Goal: Task Accomplishment & Management: Use online tool/utility

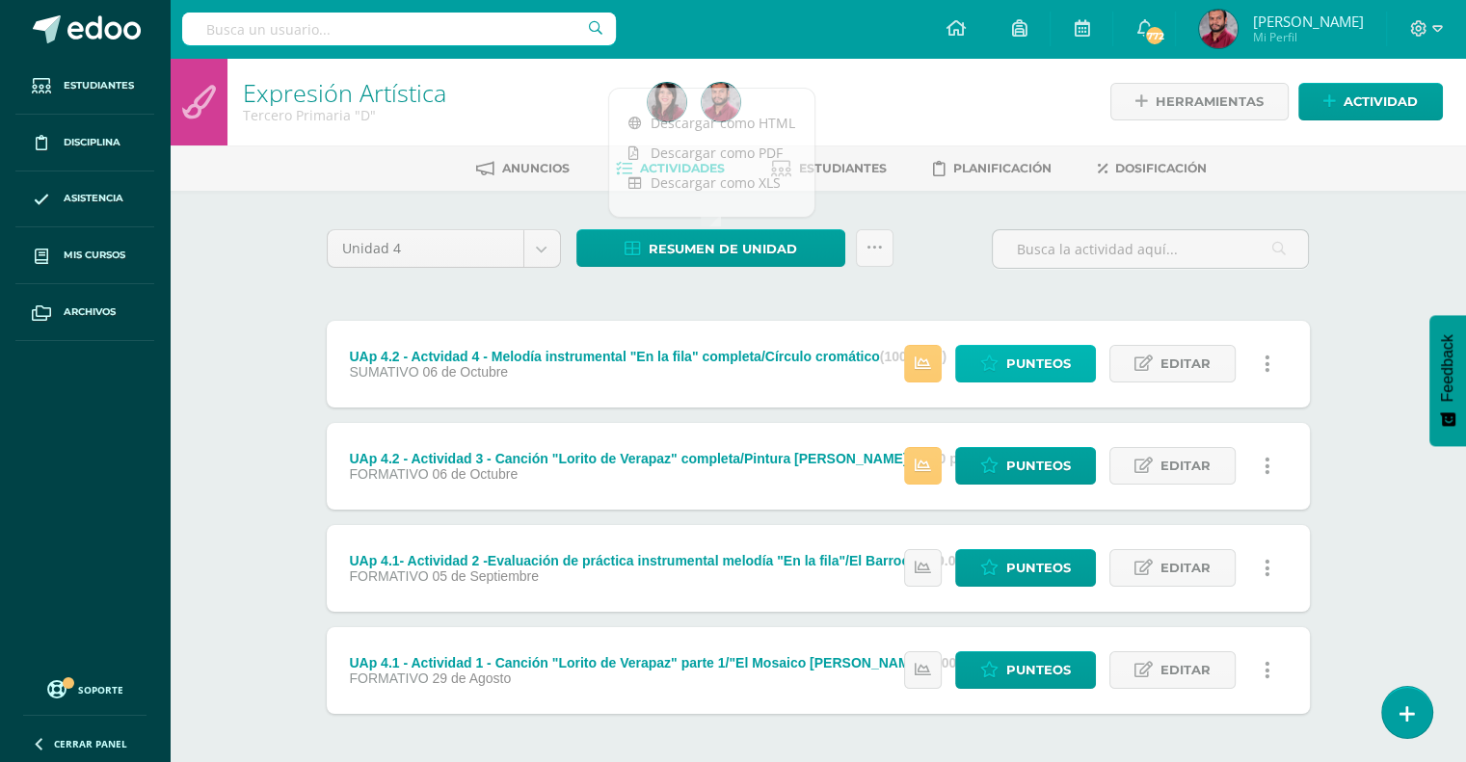
click at [980, 363] on link "Punteos" at bounding box center [1025, 364] width 141 height 38
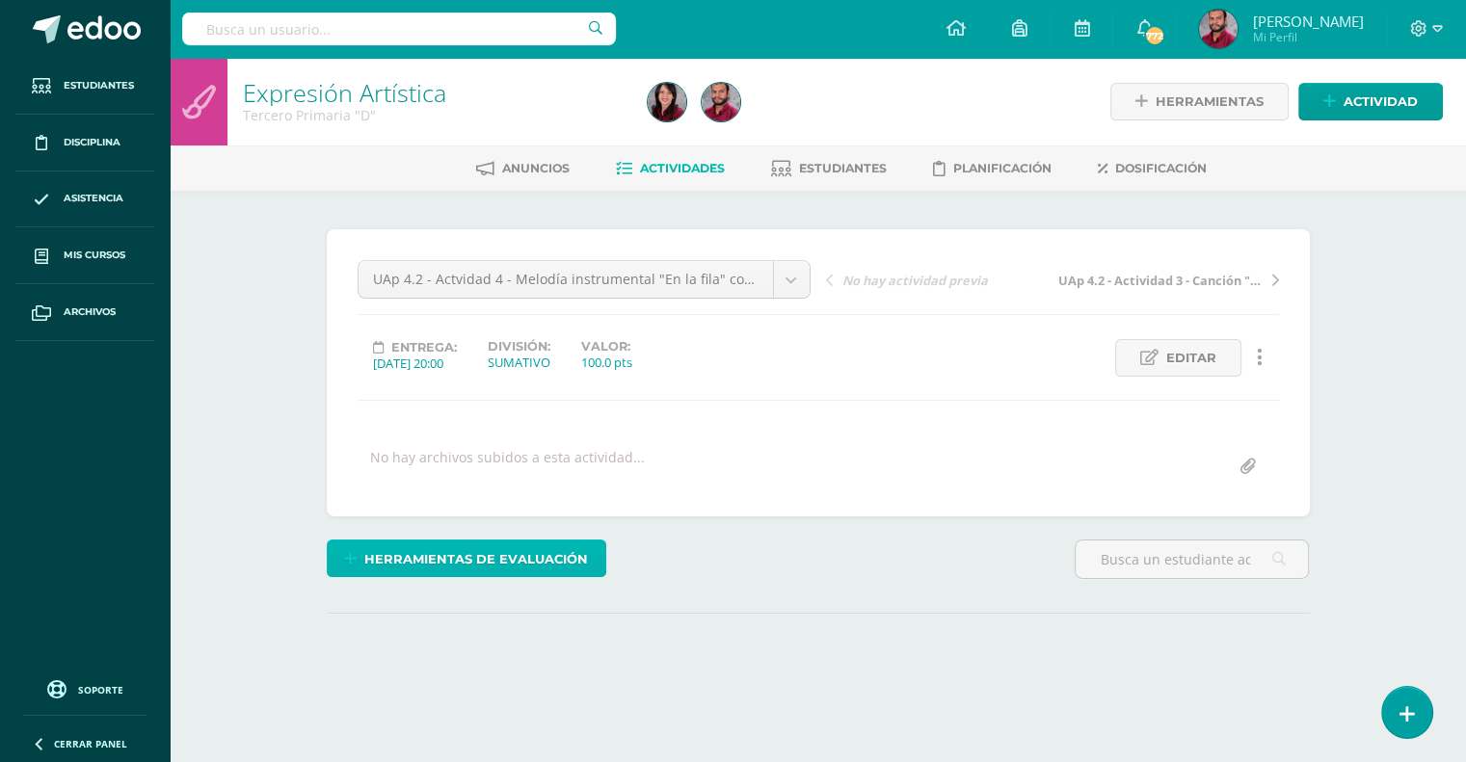
click at [455, 561] on span "Herramientas de evaluación" at bounding box center [476, 560] width 224 height 36
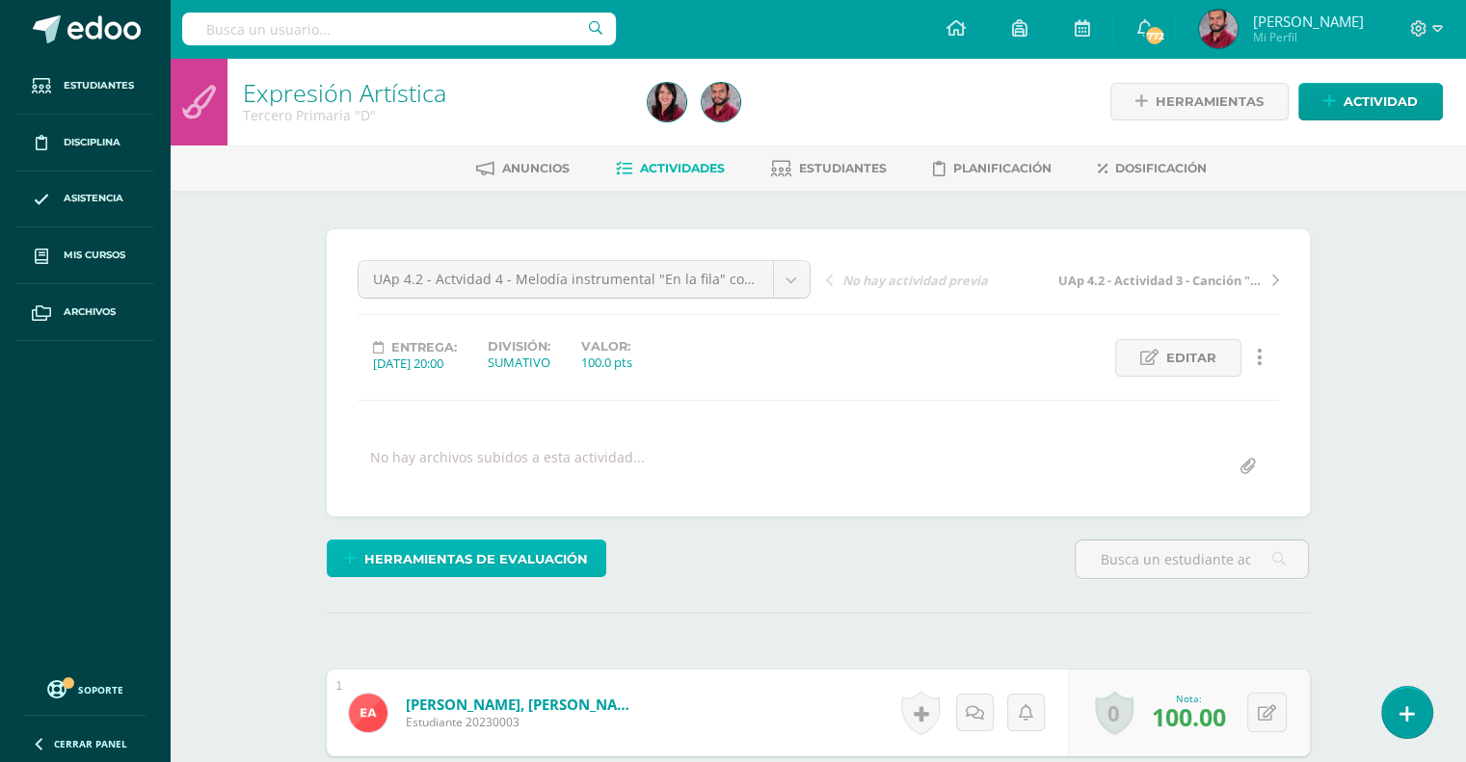
click at [495, 563] on span "Herramientas de evaluación" at bounding box center [476, 560] width 224 height 36
click at [532, 547] on span "Herramientas de evaluación" at bounding box center [476, 560] width 224 height 36
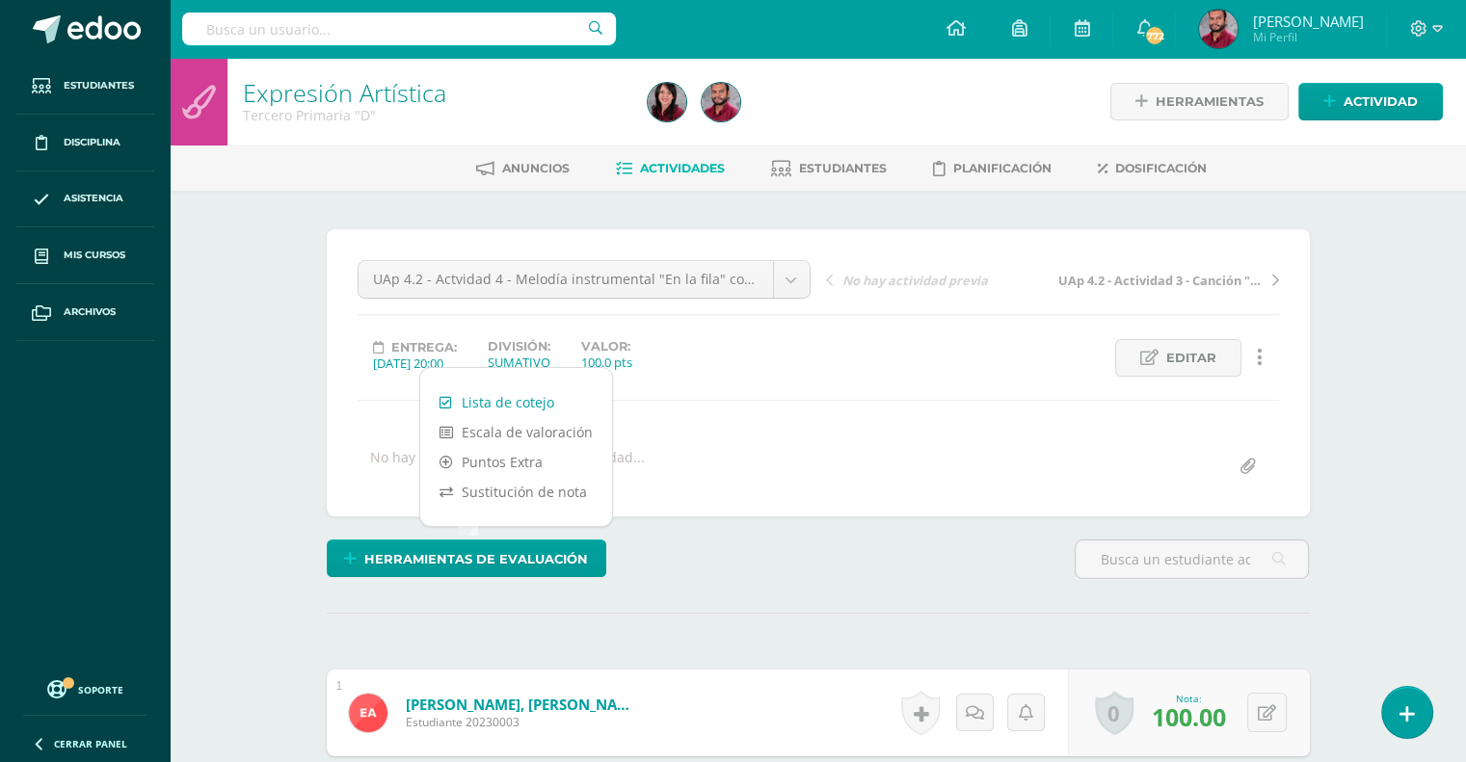
click at [526, 399] on link "Lista de cotejo" at bounding box center [516, 402] width 192 height 30
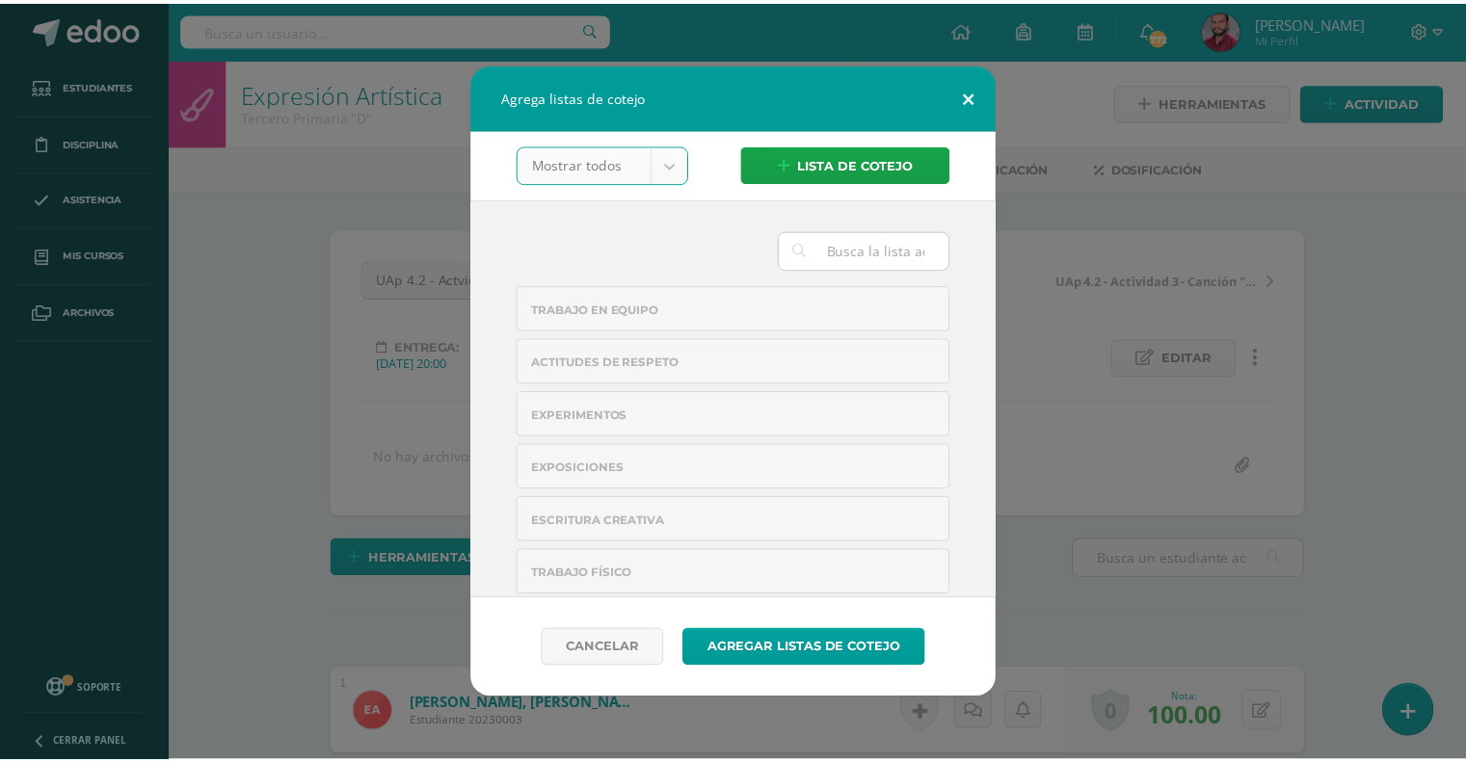
scroll to position [1, 0]
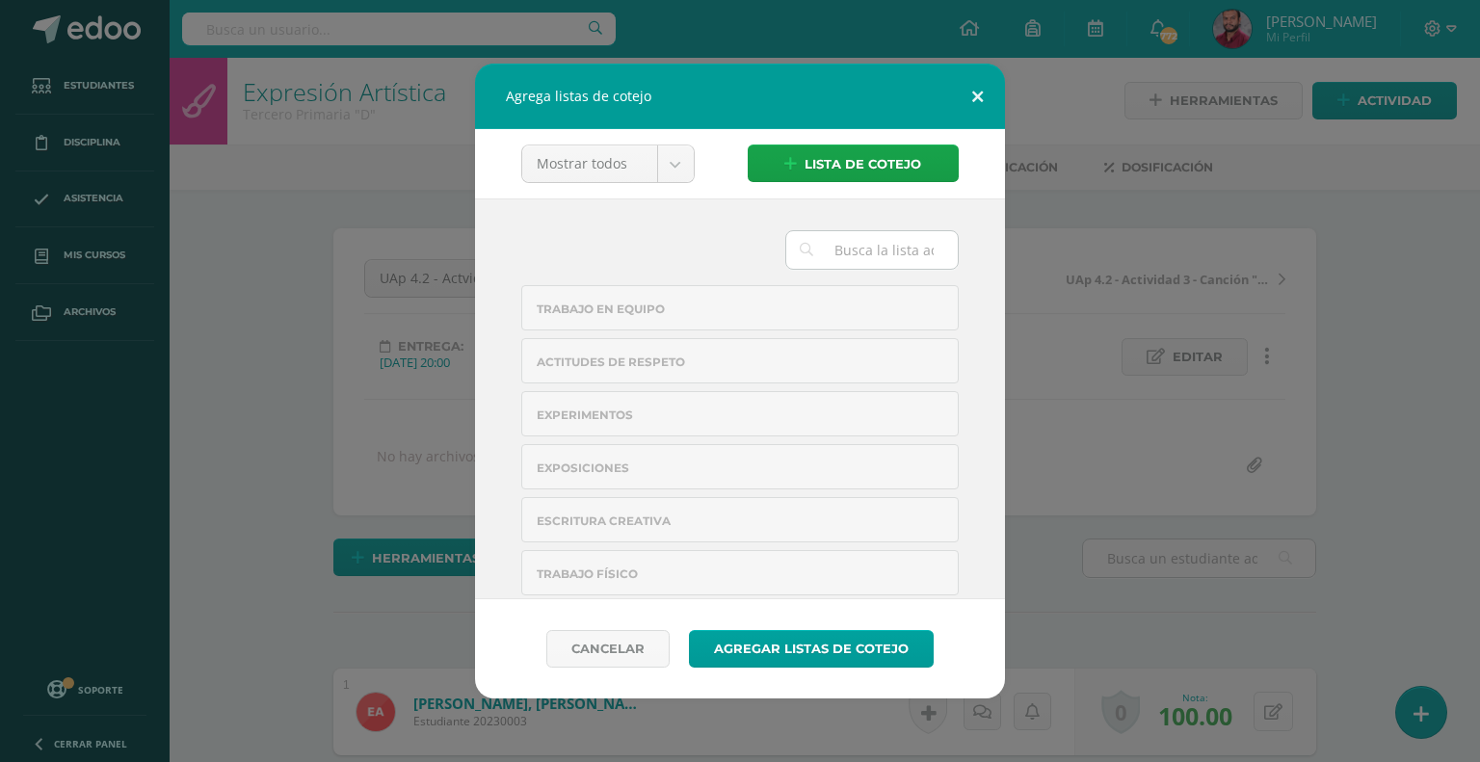
click at [976, 92] on button at bounding box center [977, 97] width 55 height 66
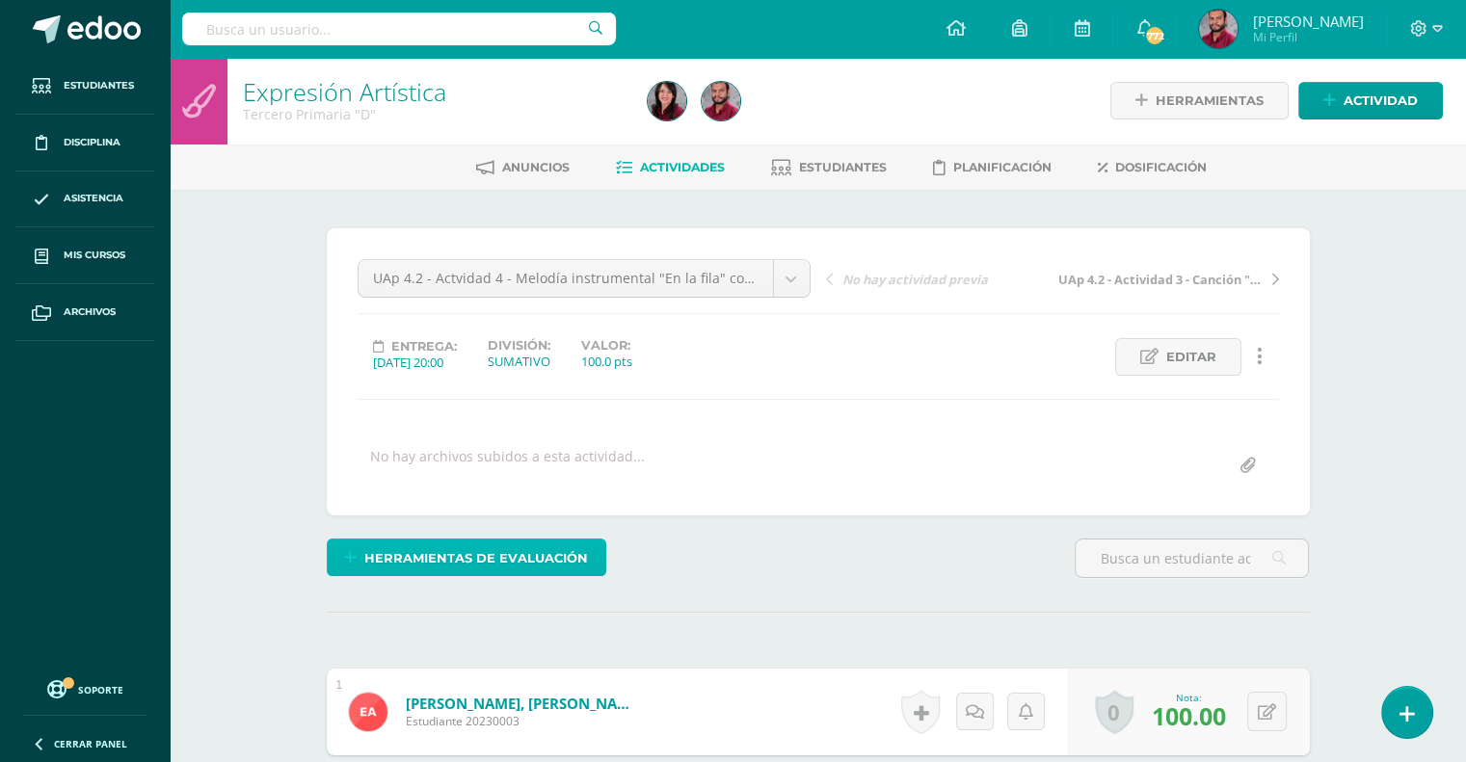
click at [449, 561] on span "Herramientas de evaluación" at bounding box center [476, 559] width 224 height 36
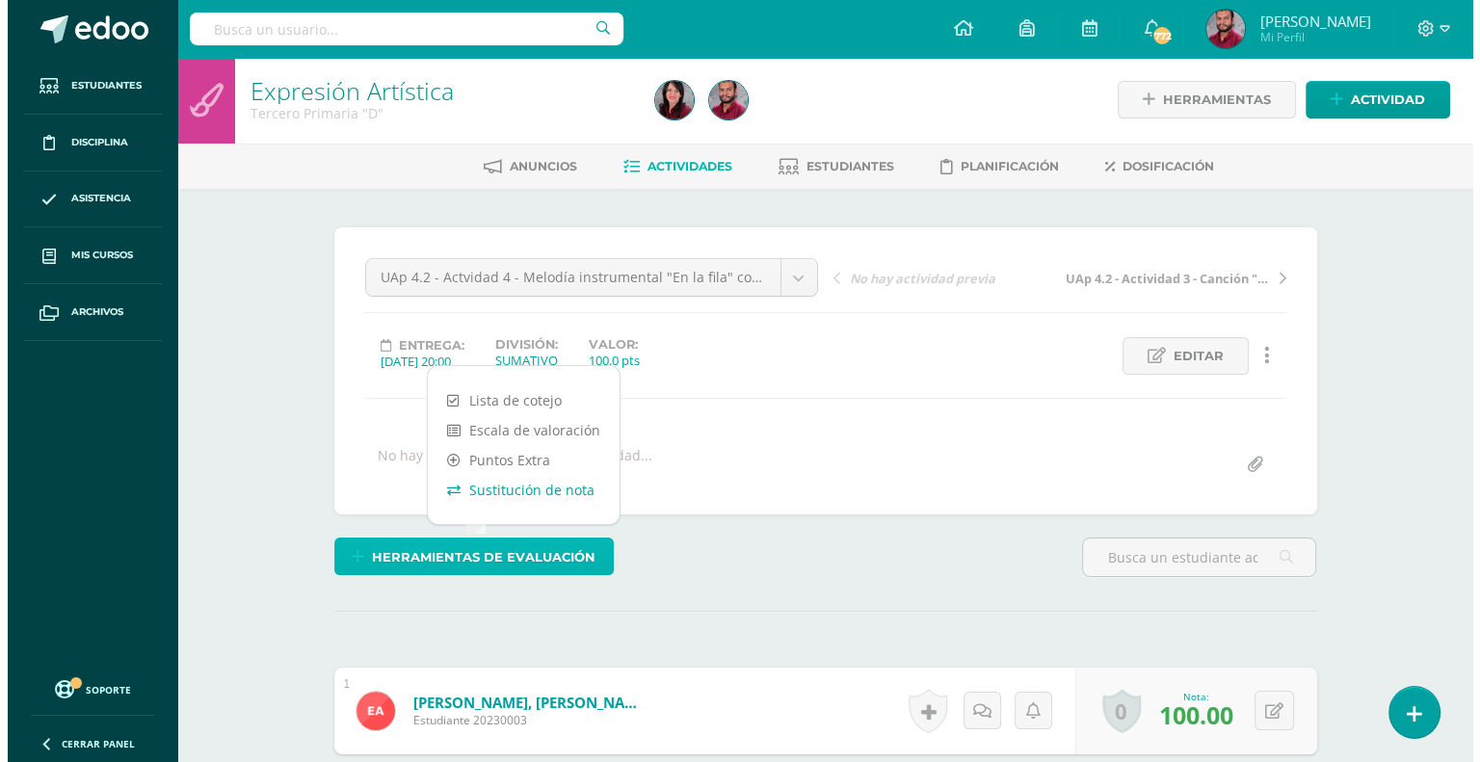
scroll to position [3, 0]
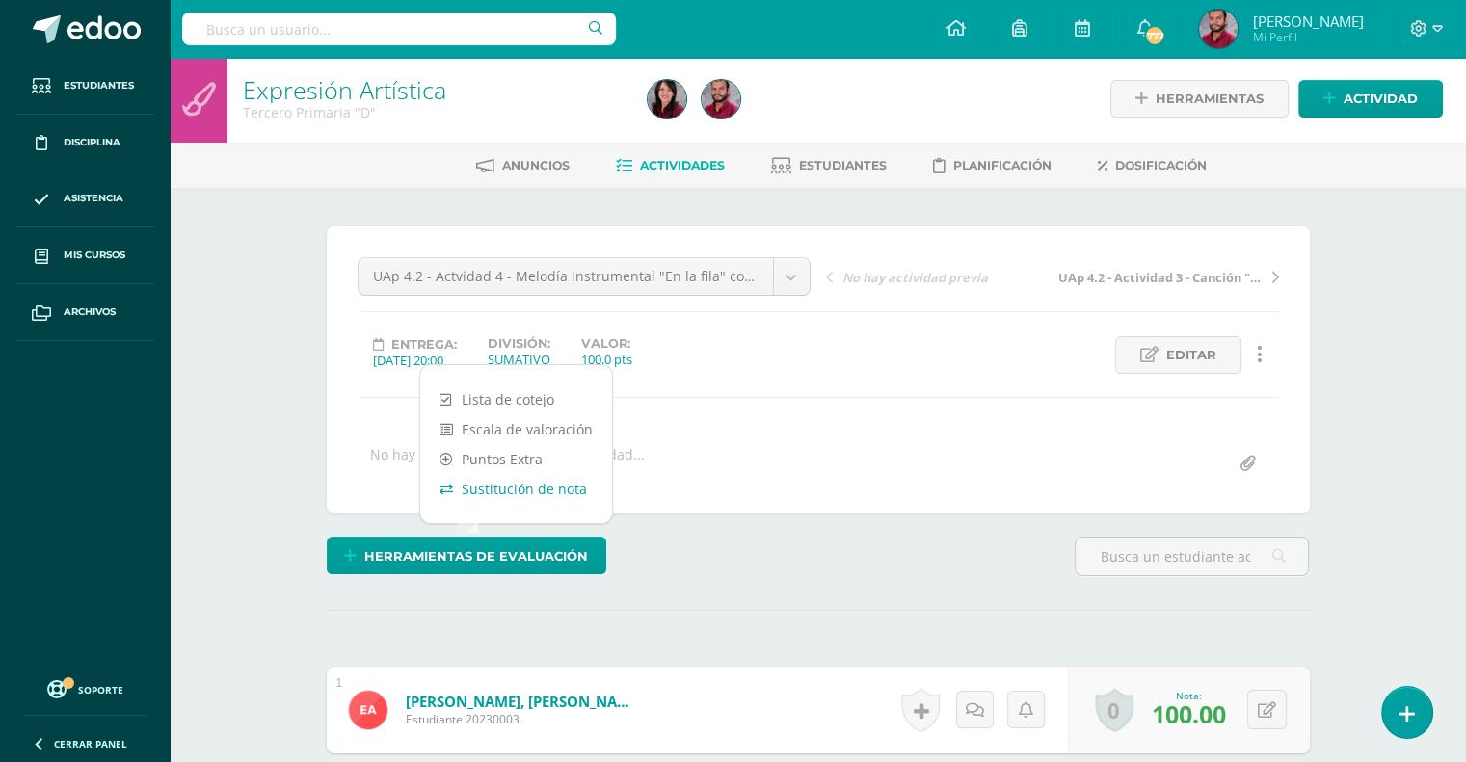
click at [547, 497] on link "Sustitución de nota" at bounding box center [516, 489] width 192 height 30
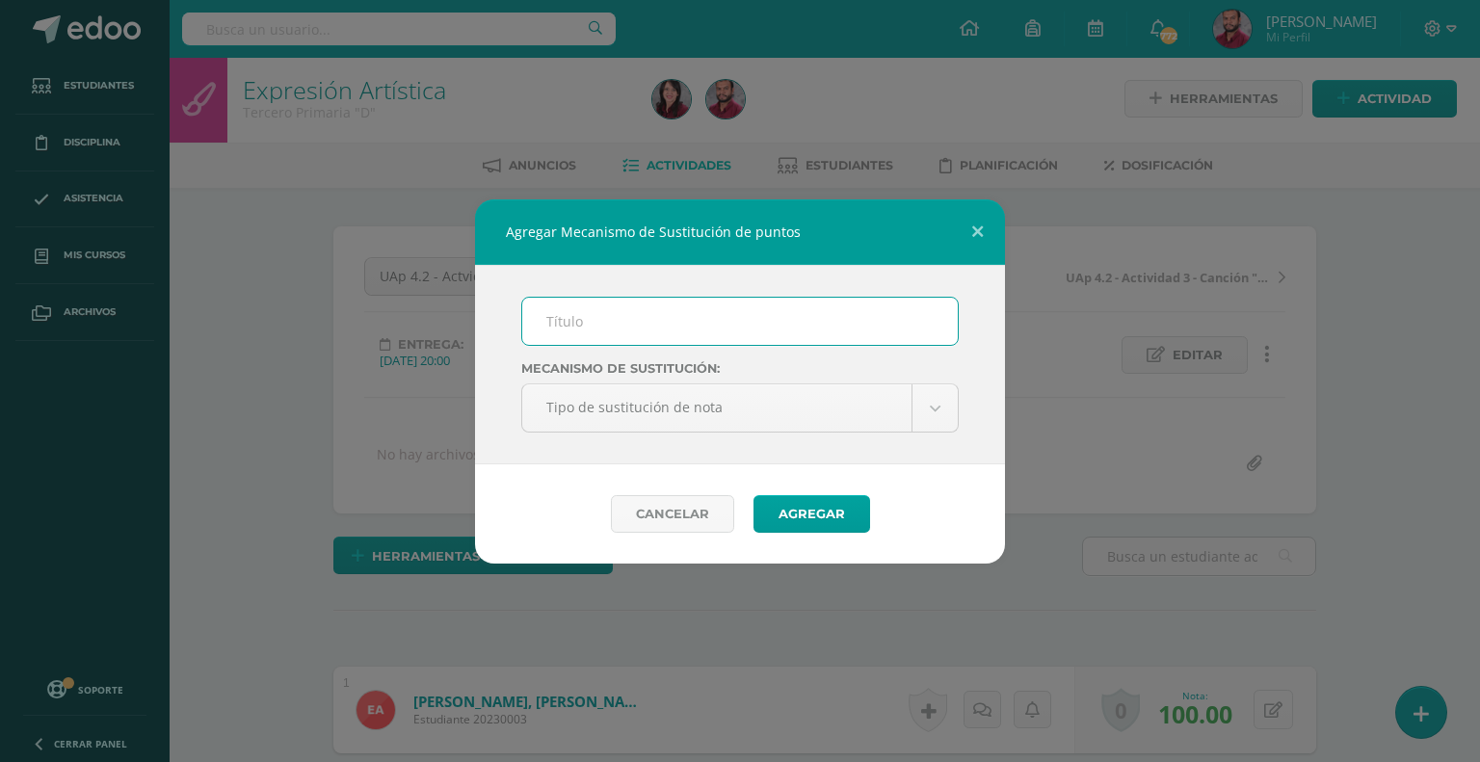
click at [593, 319] on input "text" at bounding box center [740, 321] width 436 height 47
type input "PMA"
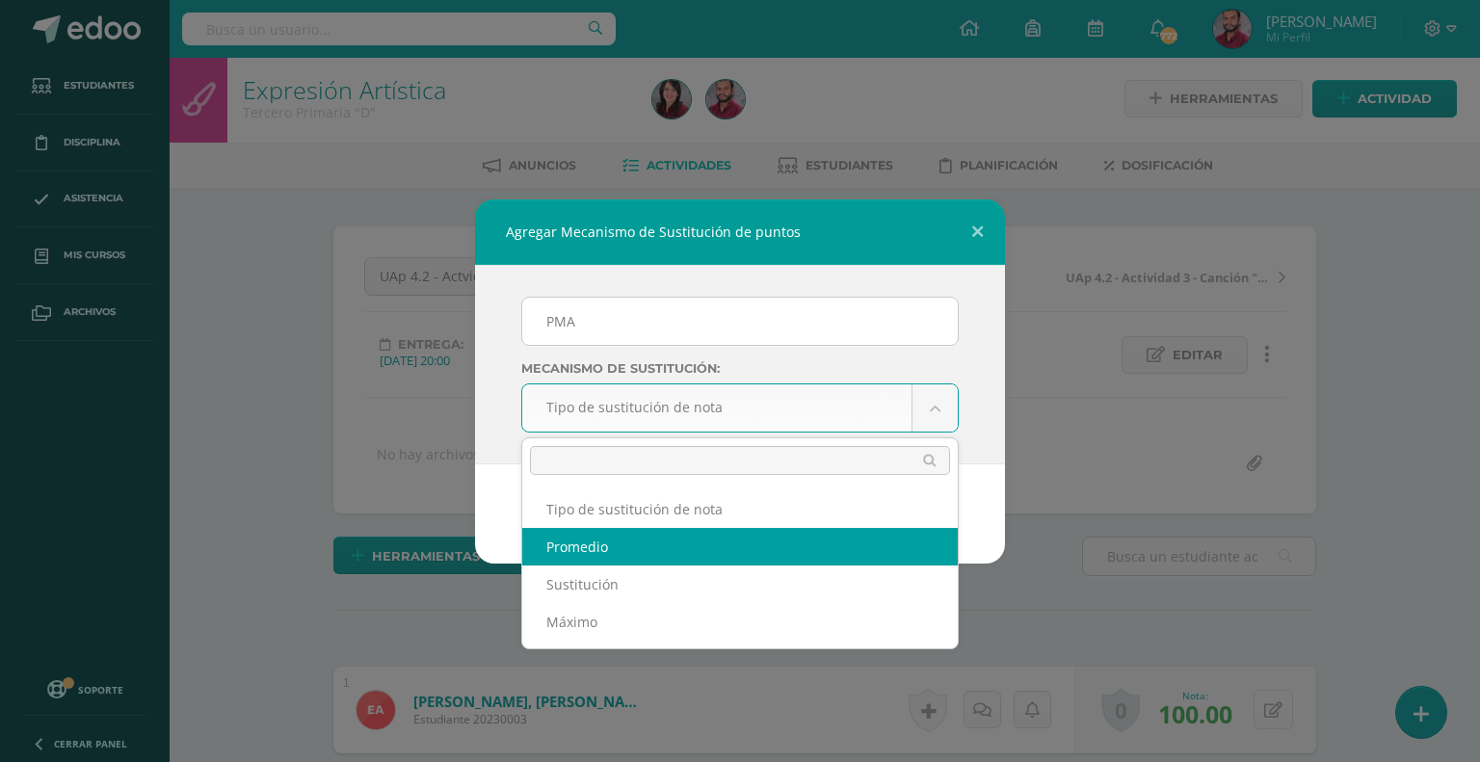
select select "average"
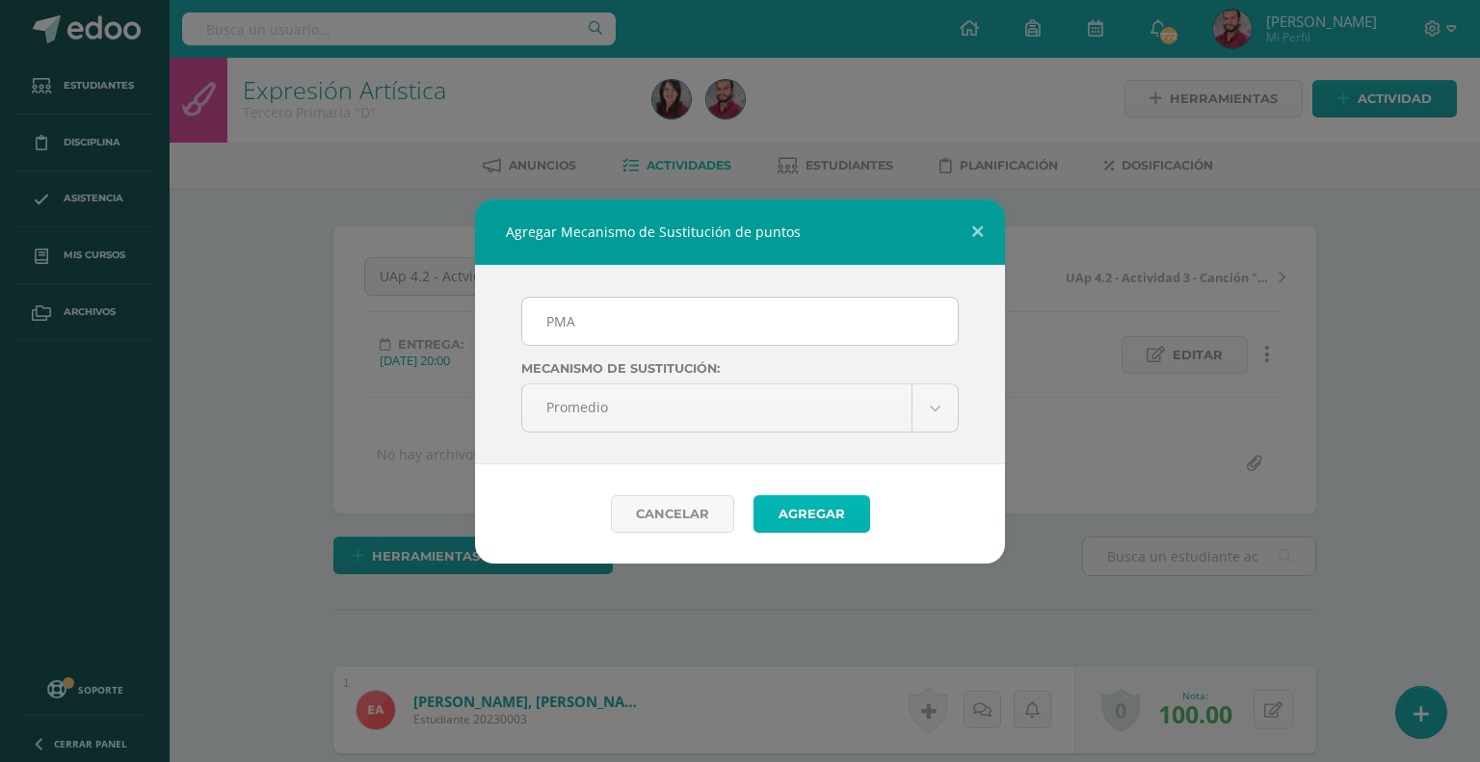
click at [805, 528] on button "Agregar" at bounding box center [812, 514] width 117 height 38
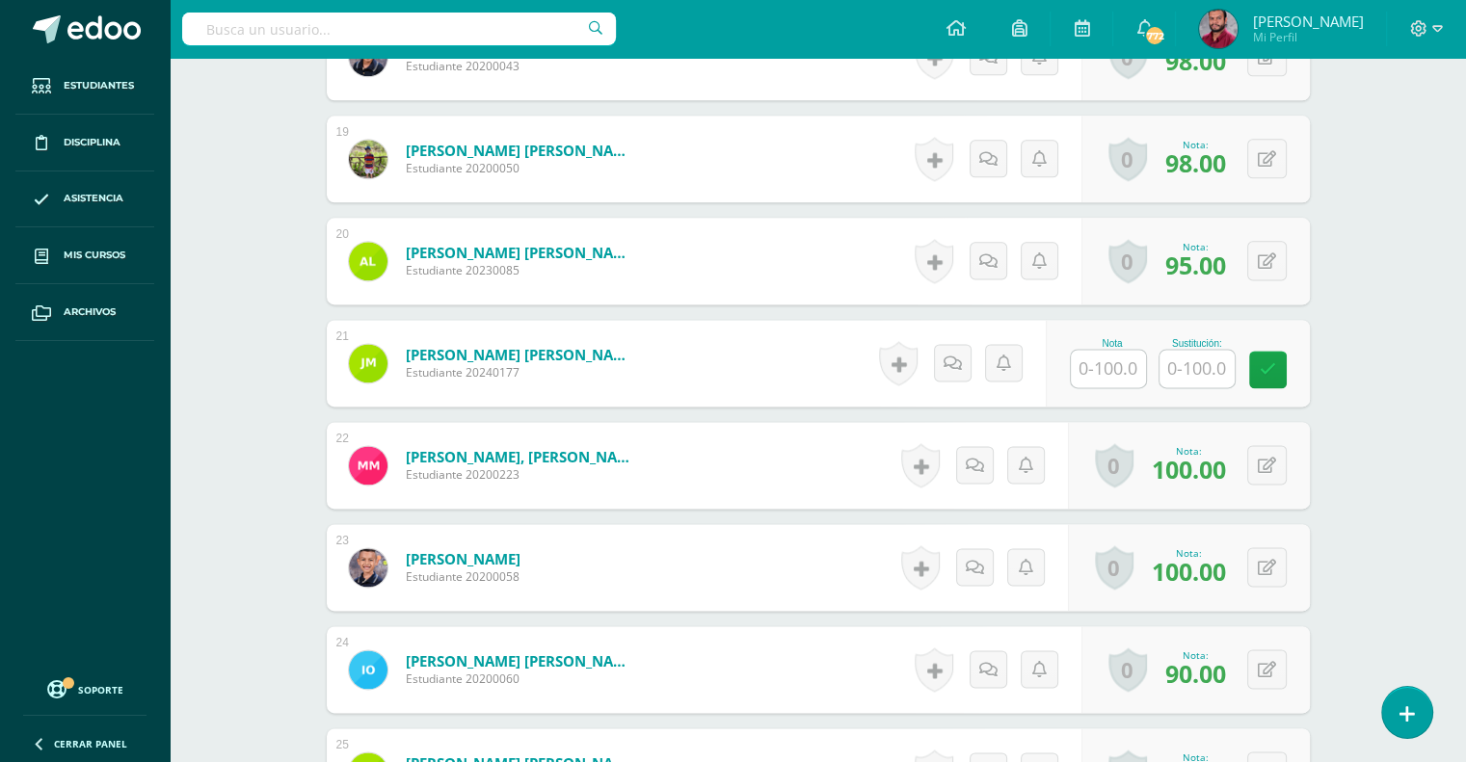
scroll to position [2502, 0]
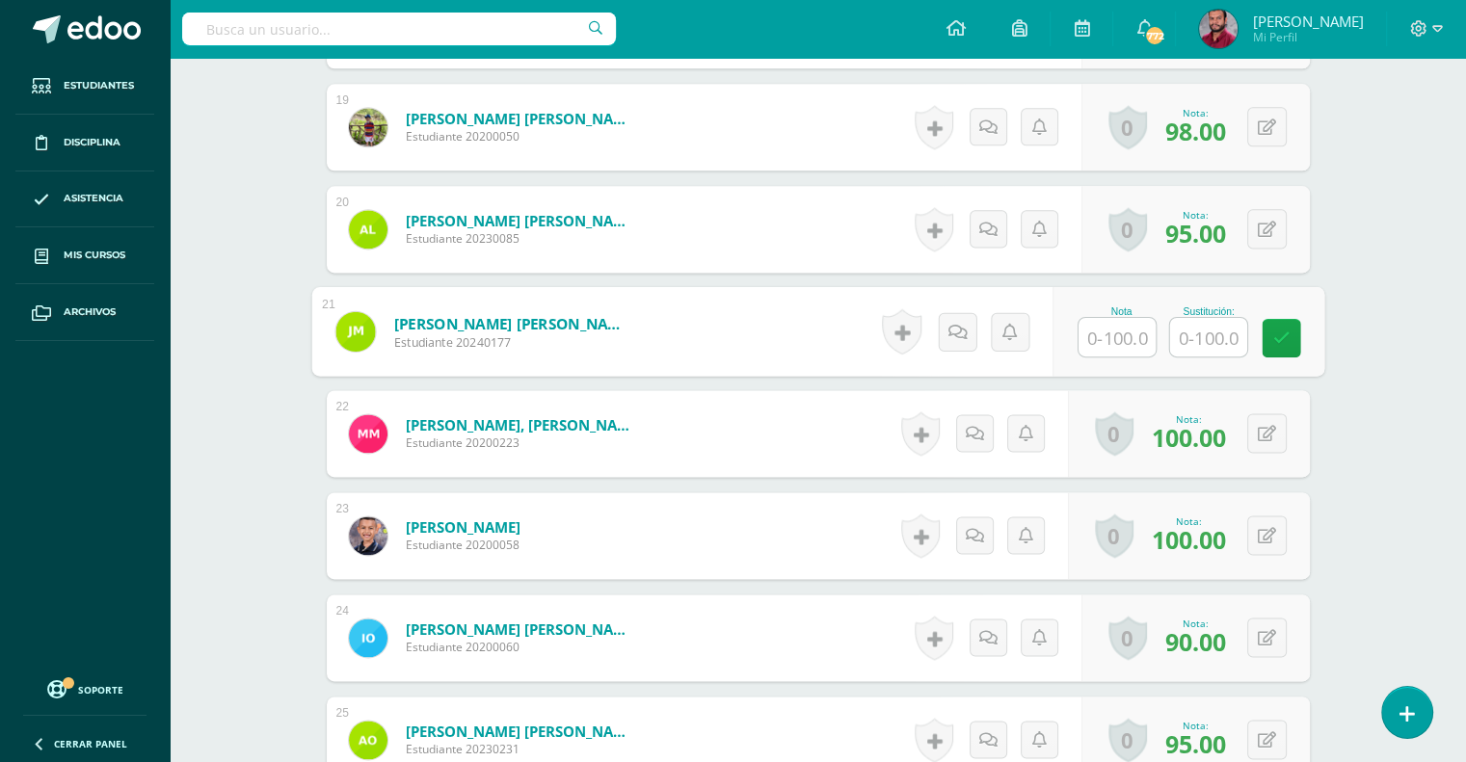
click at [1091, 327] on input "text" at bounding box center [1116, 337] width 77 height 39
type input "100"
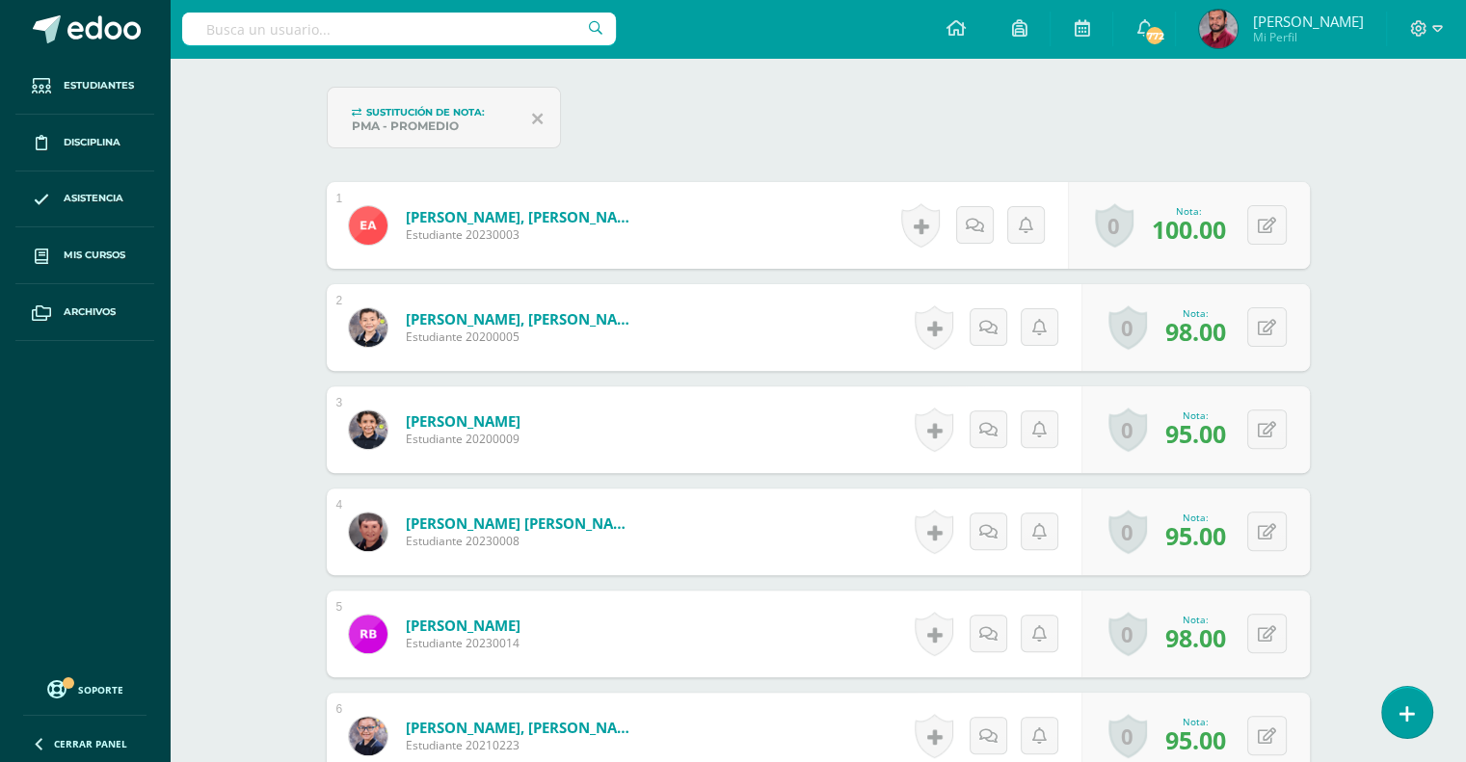
scroll to position [0, 0]
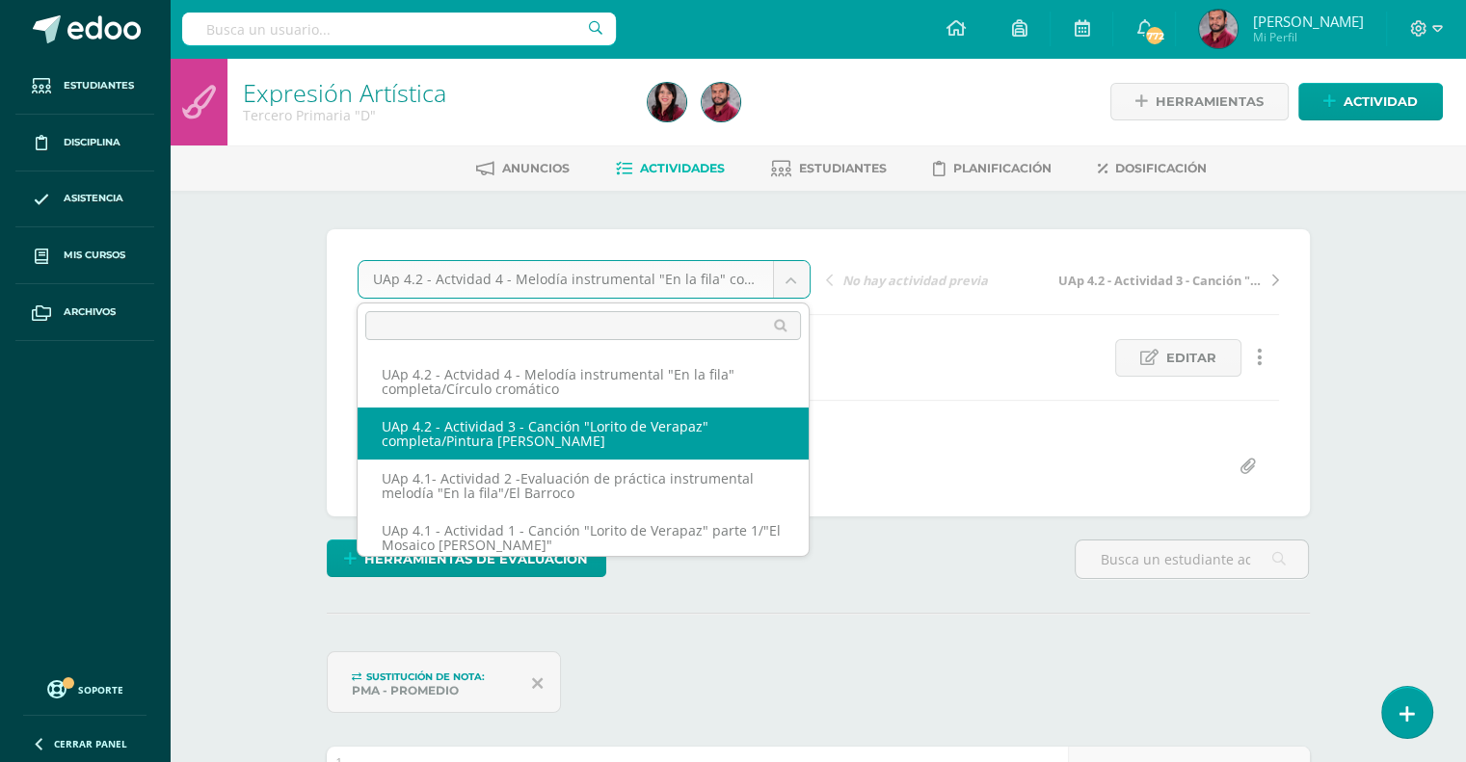
select select "/dashboard/teacher/grade-activity/227407/"
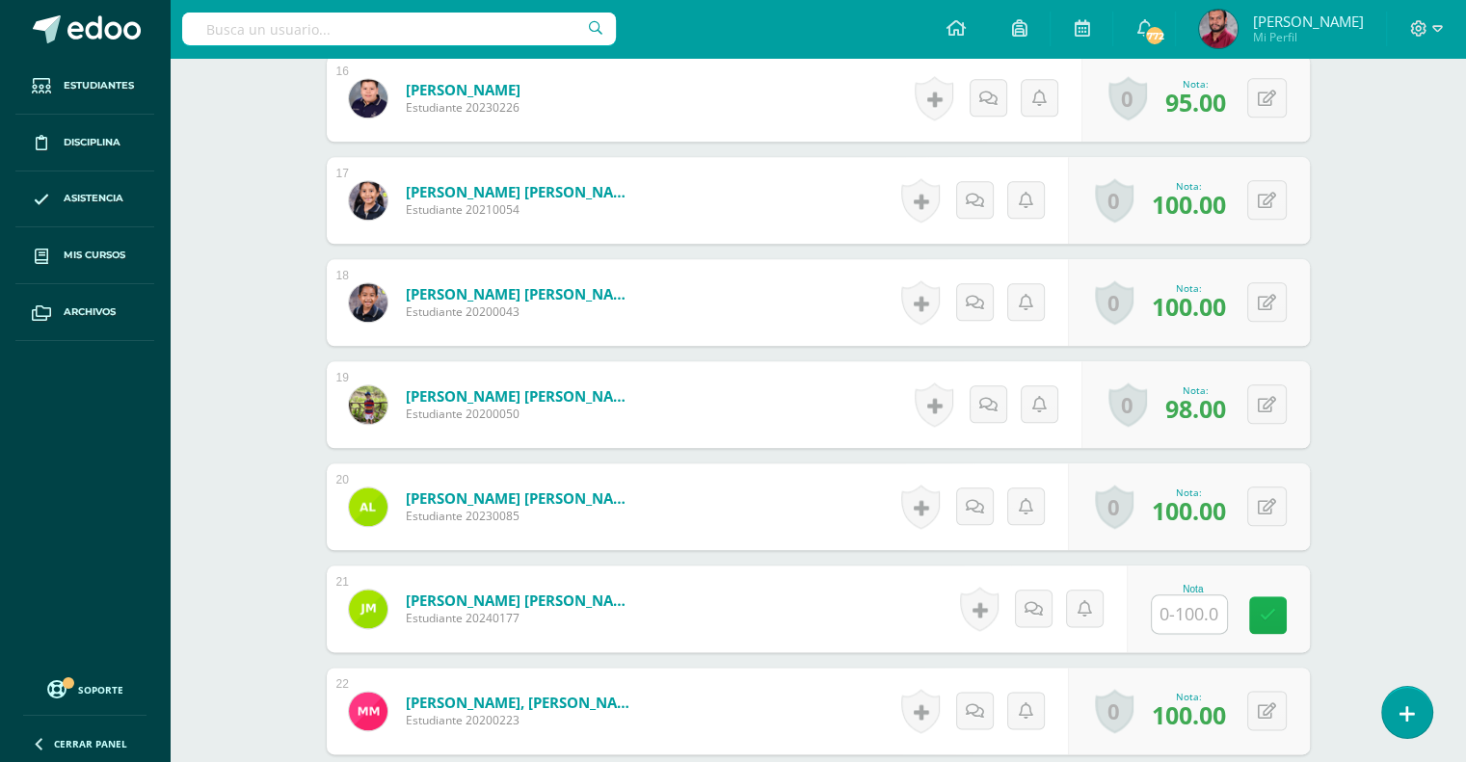
scroll to position [2148, 0]
click at [1170, 599] on input "text" at bounding box center [1189, 614] width 75 height 38
type input "100"
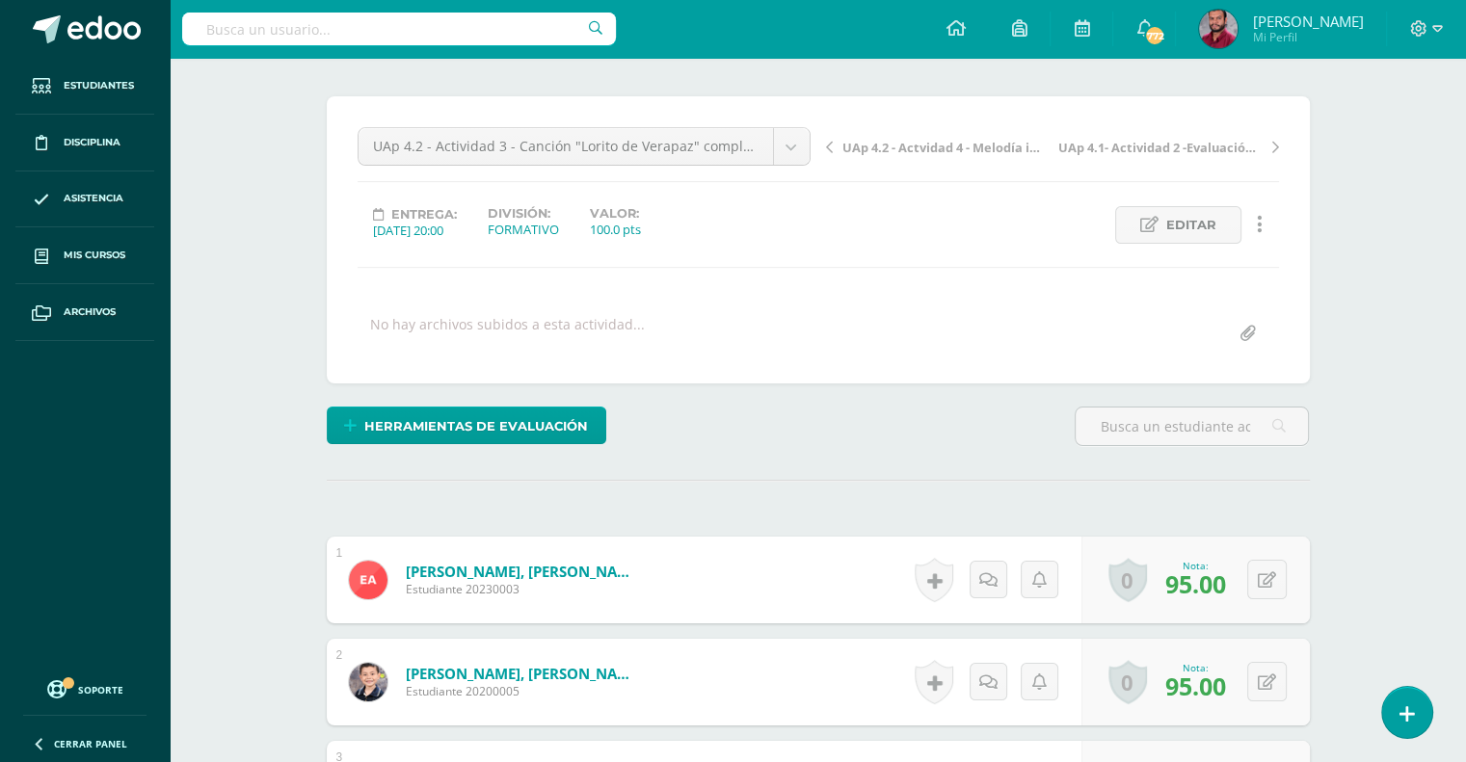
scroll to position [0, 0]
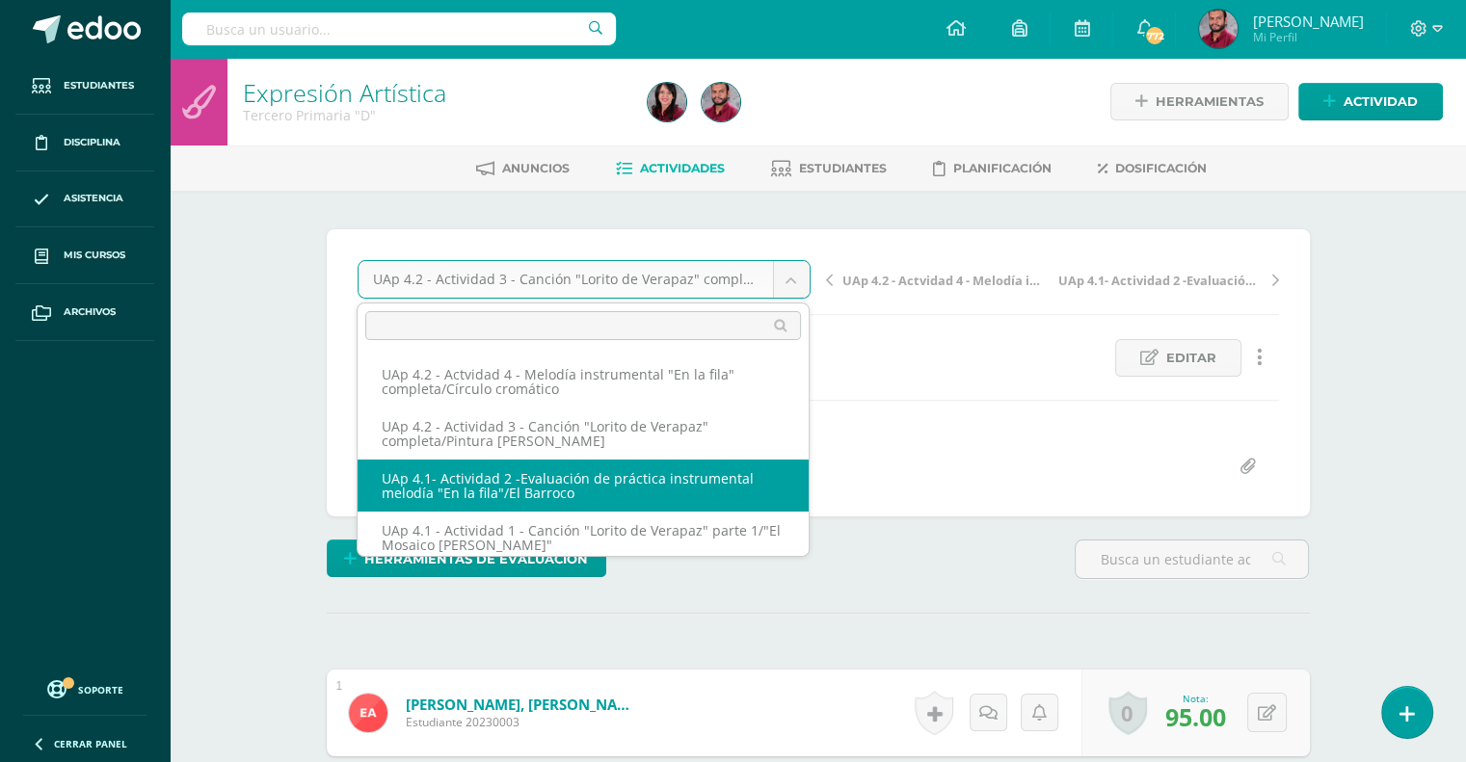
select select "/dashboard/teacher/grade-activity/226047/"
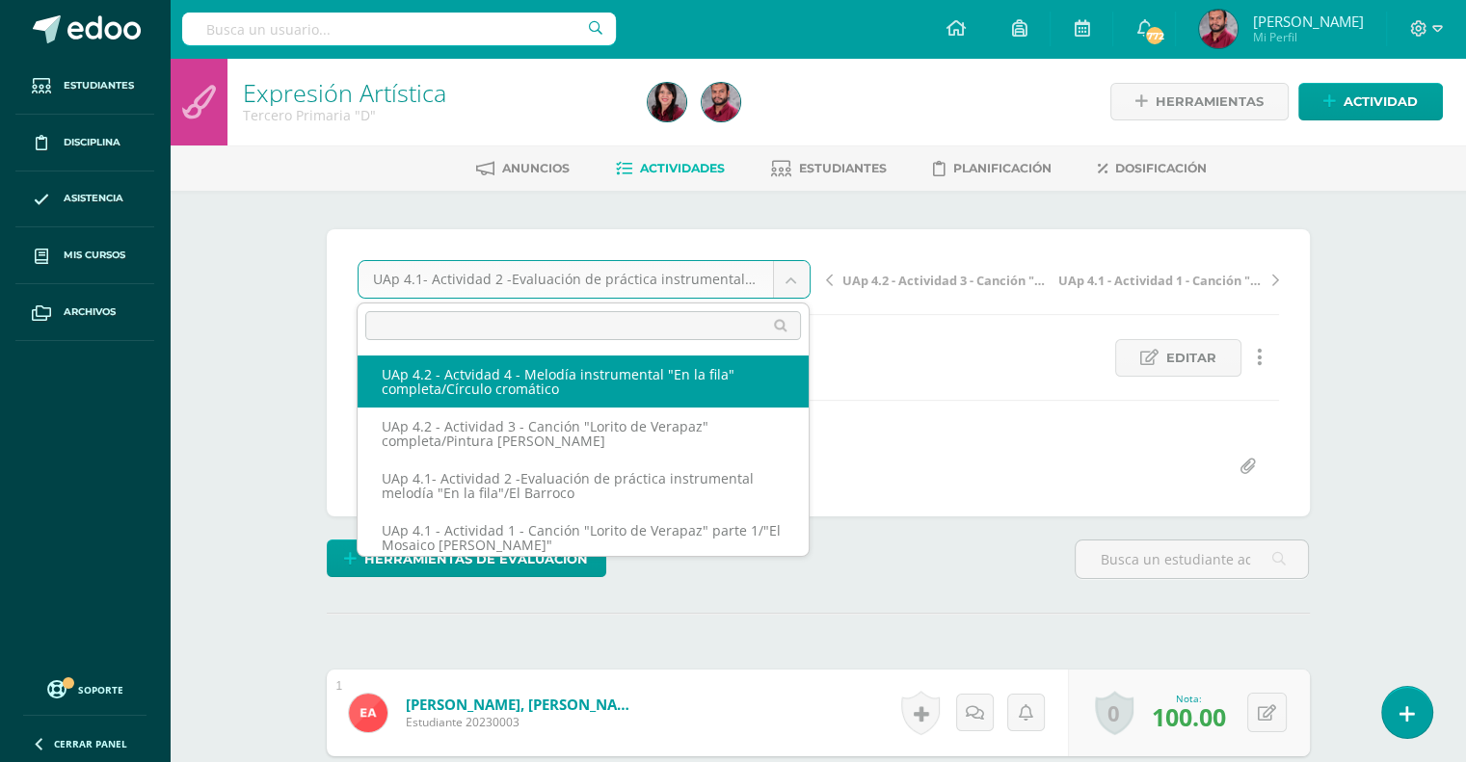
select select "/dashboard/teacher/grade-activity/227416/"
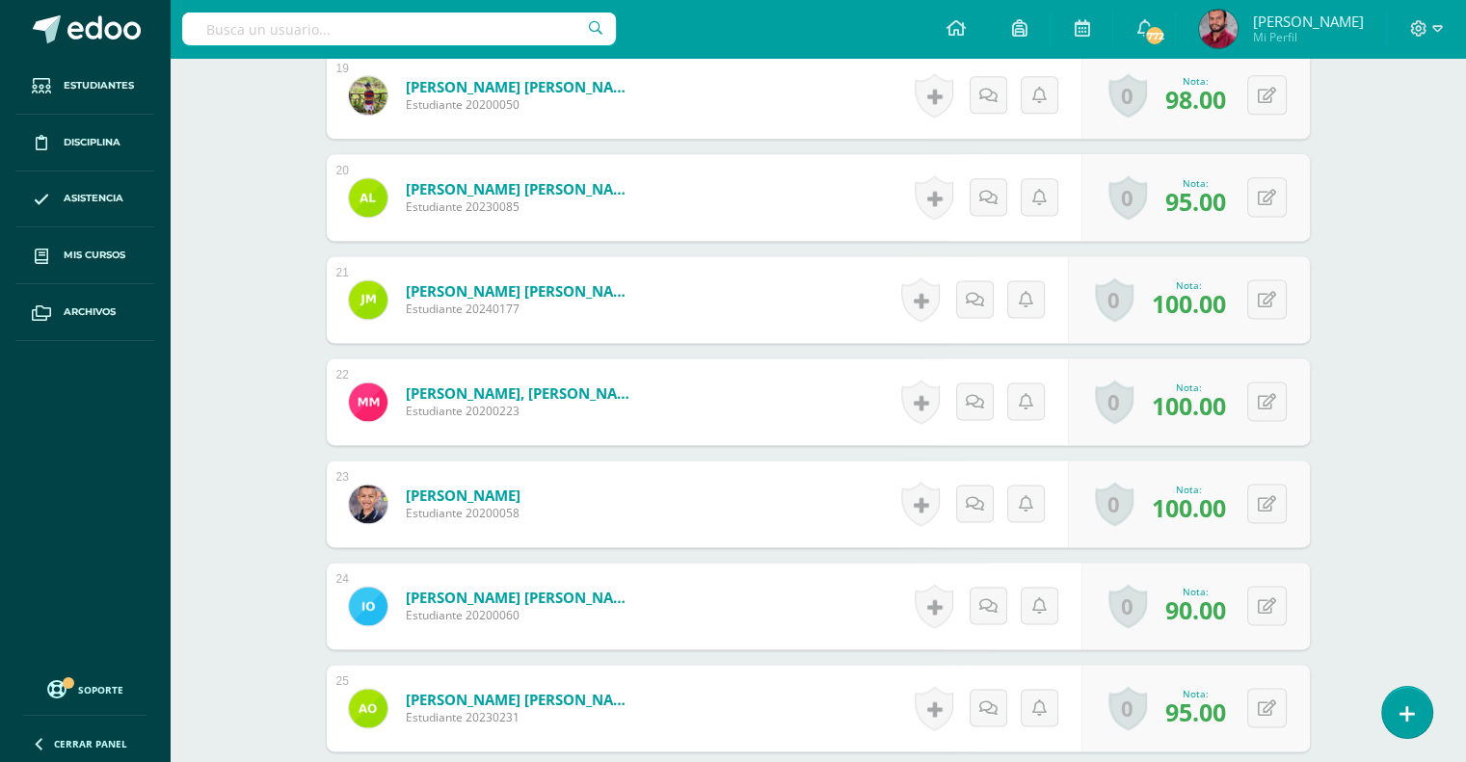
scroll to position [2535, 0]
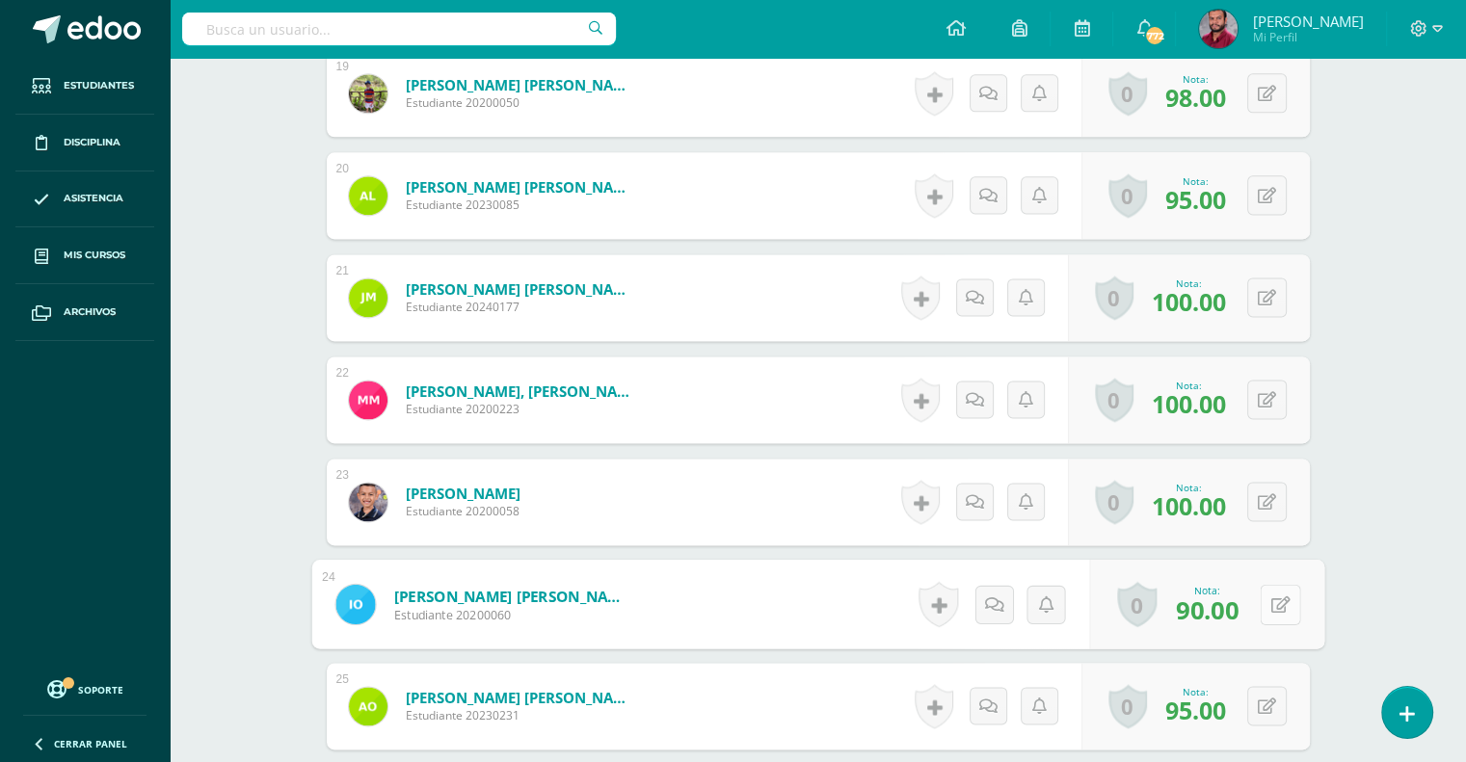
click at [1266, 595] on button at bounding box center [1280, 604] width 40 height 40
type input "9"
type input "100"
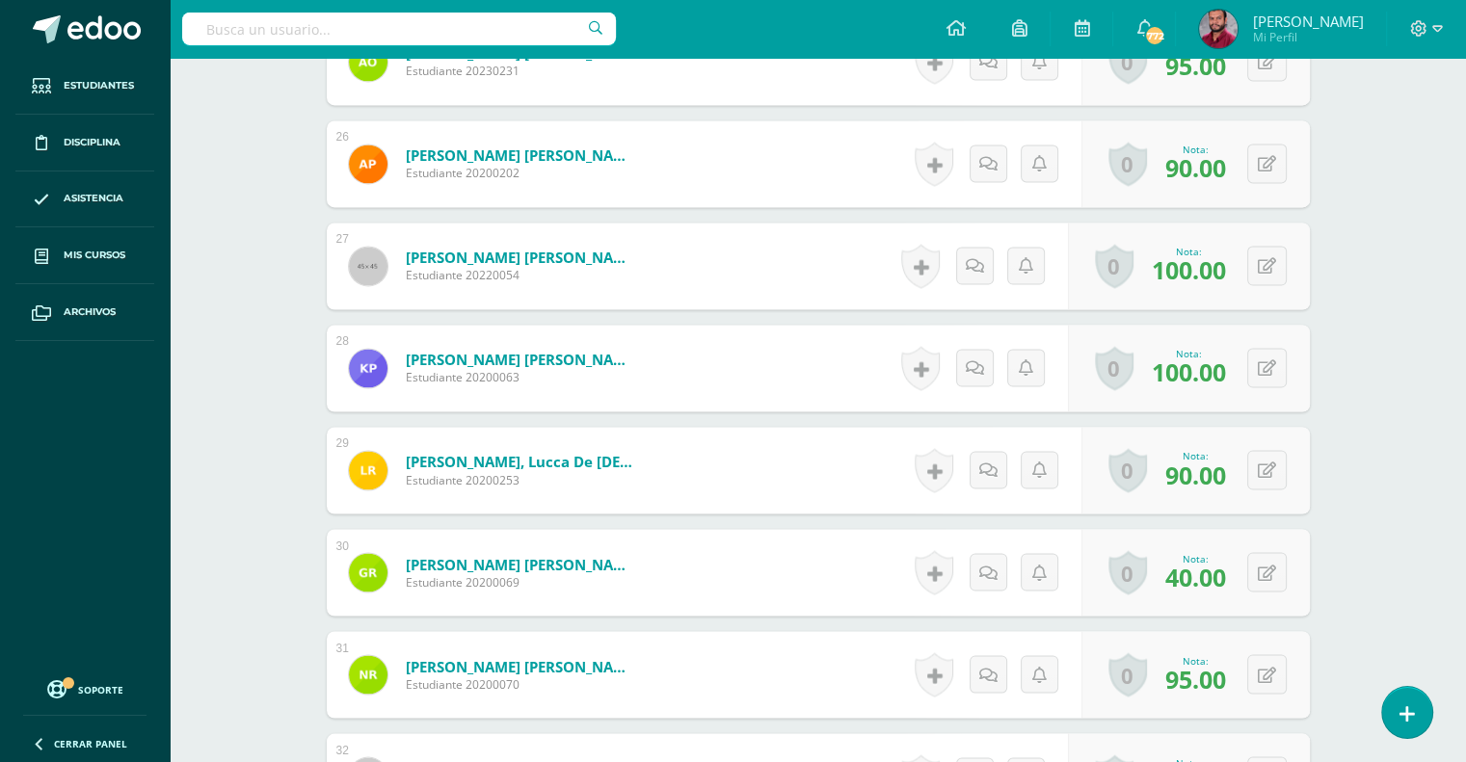
scroll to position [3183, 0]
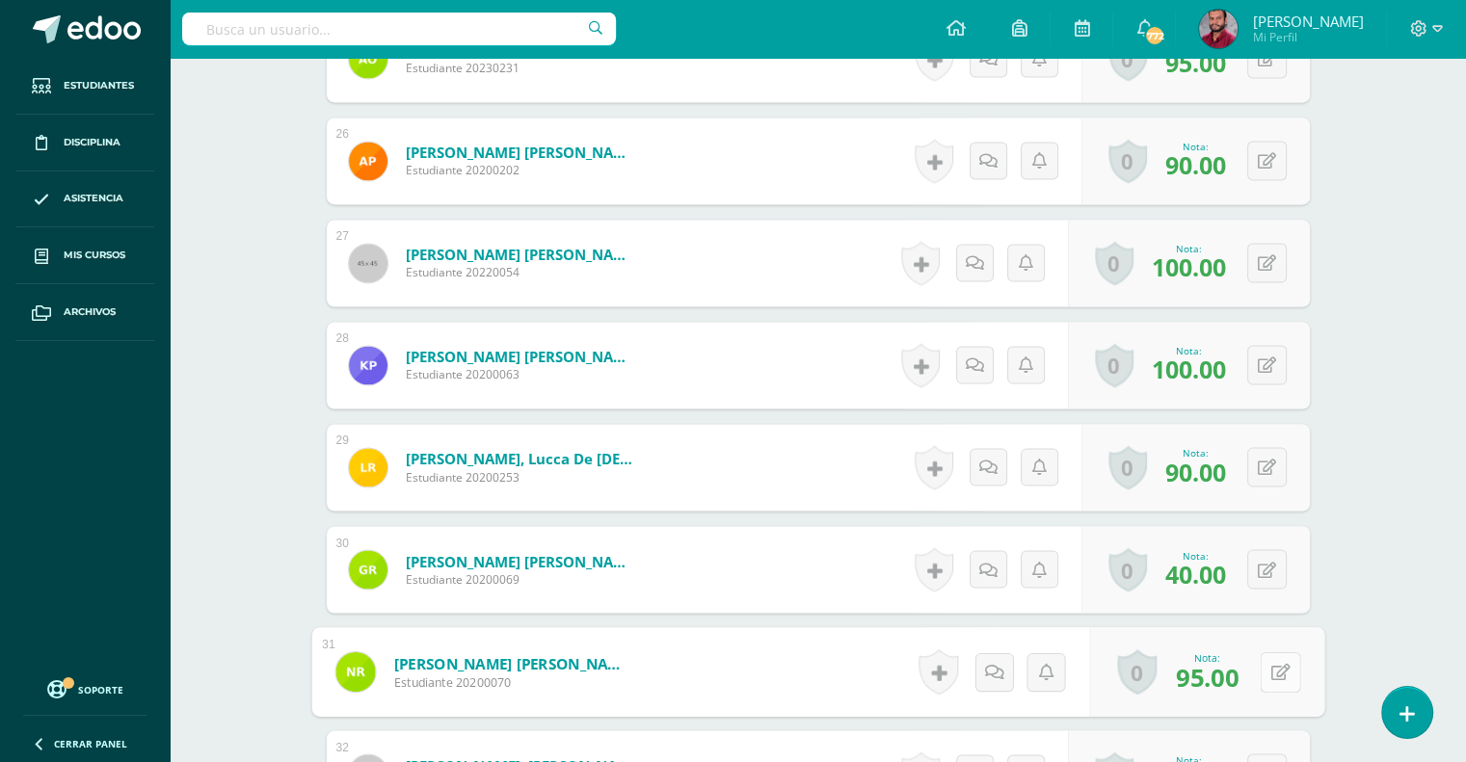
click at [1283, 668] on button at bounding box center [1280, 671] width 40 height 40
type input "100"
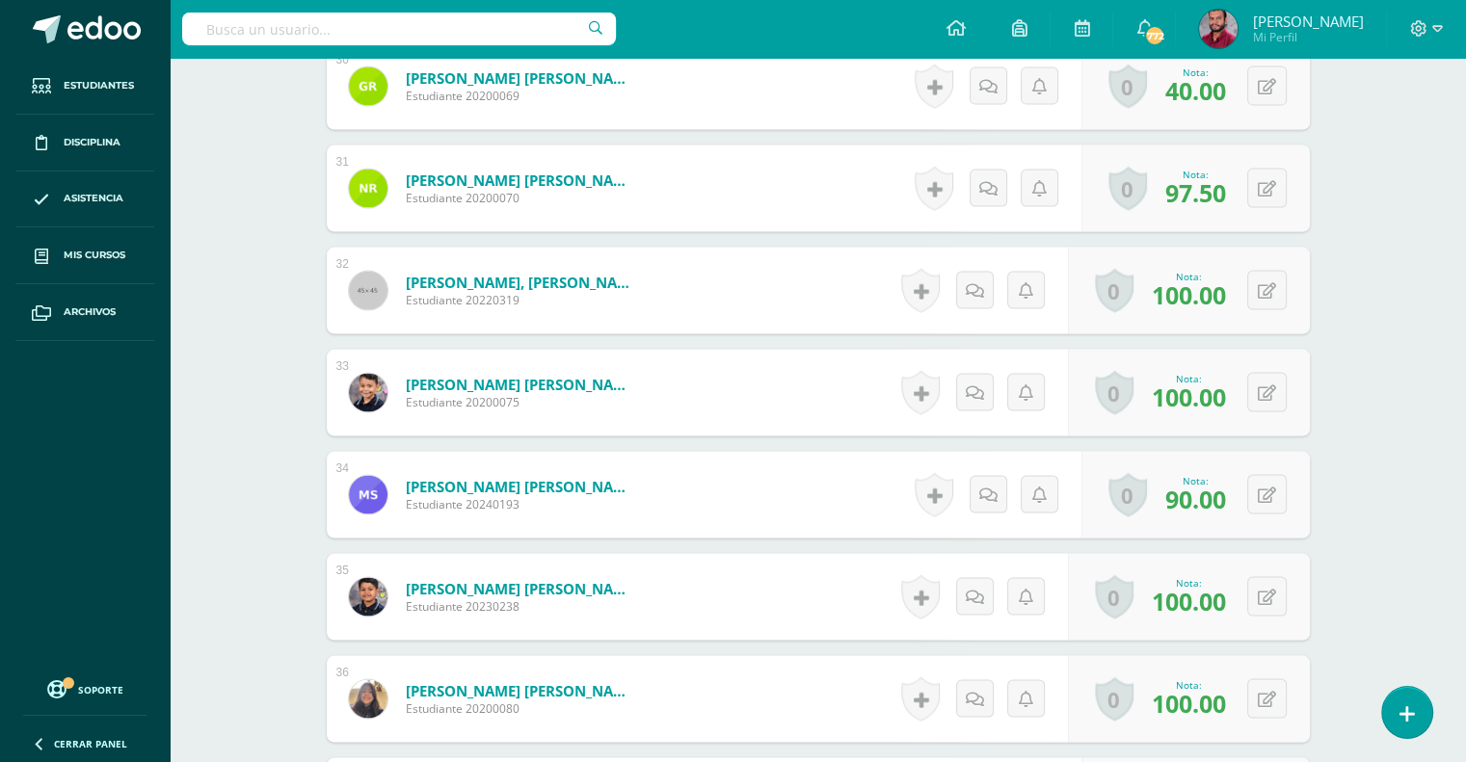
scroll to position [3666, 0]
click at [1272, 483] on button at bounding box center [1267, 495] width 40 height 40
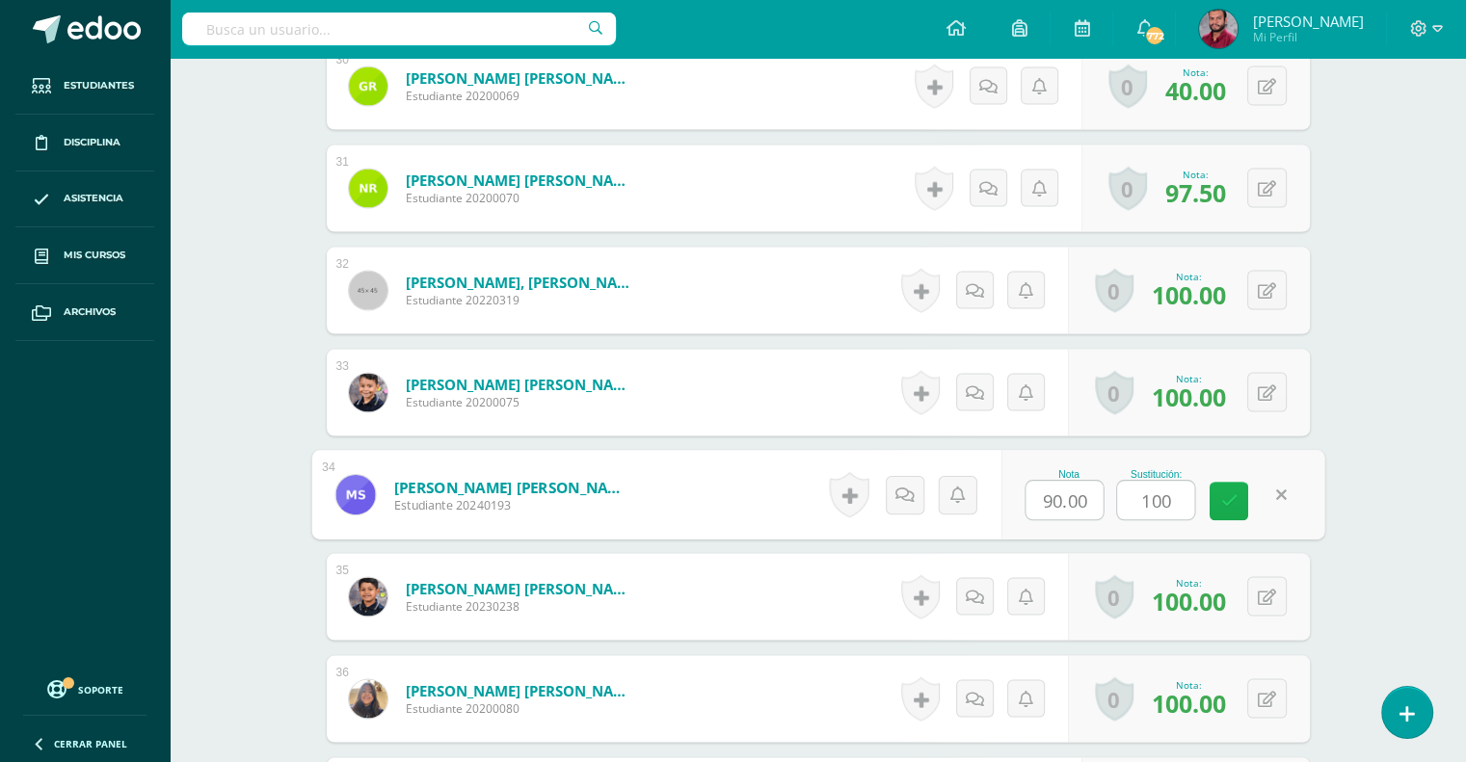
click at [1218, 483] on link at bounding box center [1228, 502] width 39 height 39
click at [1233, 493] on icon at bounding box center [1228, 501] width 17 height 16
type input "100"
click at [1169, 593] on span "100.00" at bounding box center [1189, 601] width 74 height 33
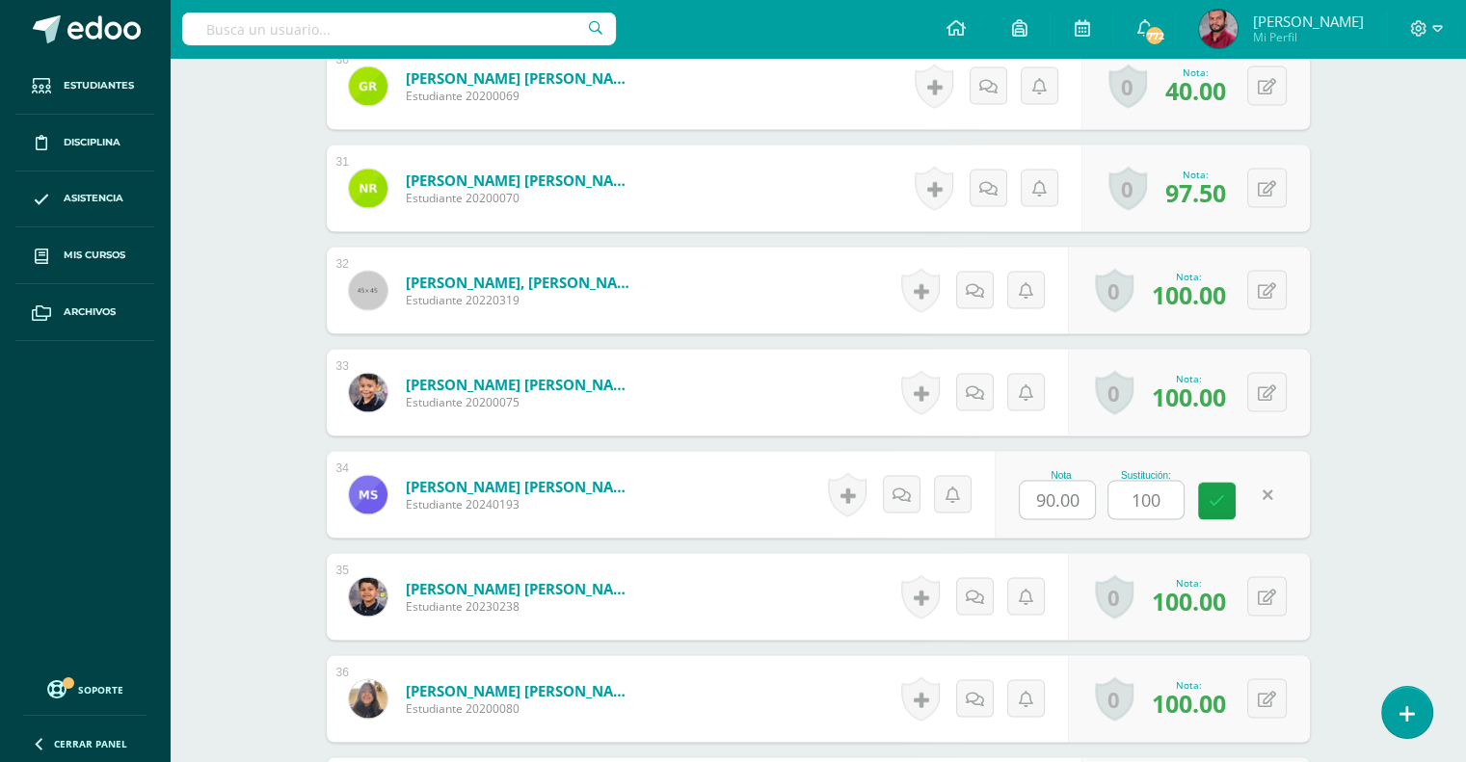
click at [1169, 593] on span "100.00" at bounding box center [1189, 601] width 74 height 33
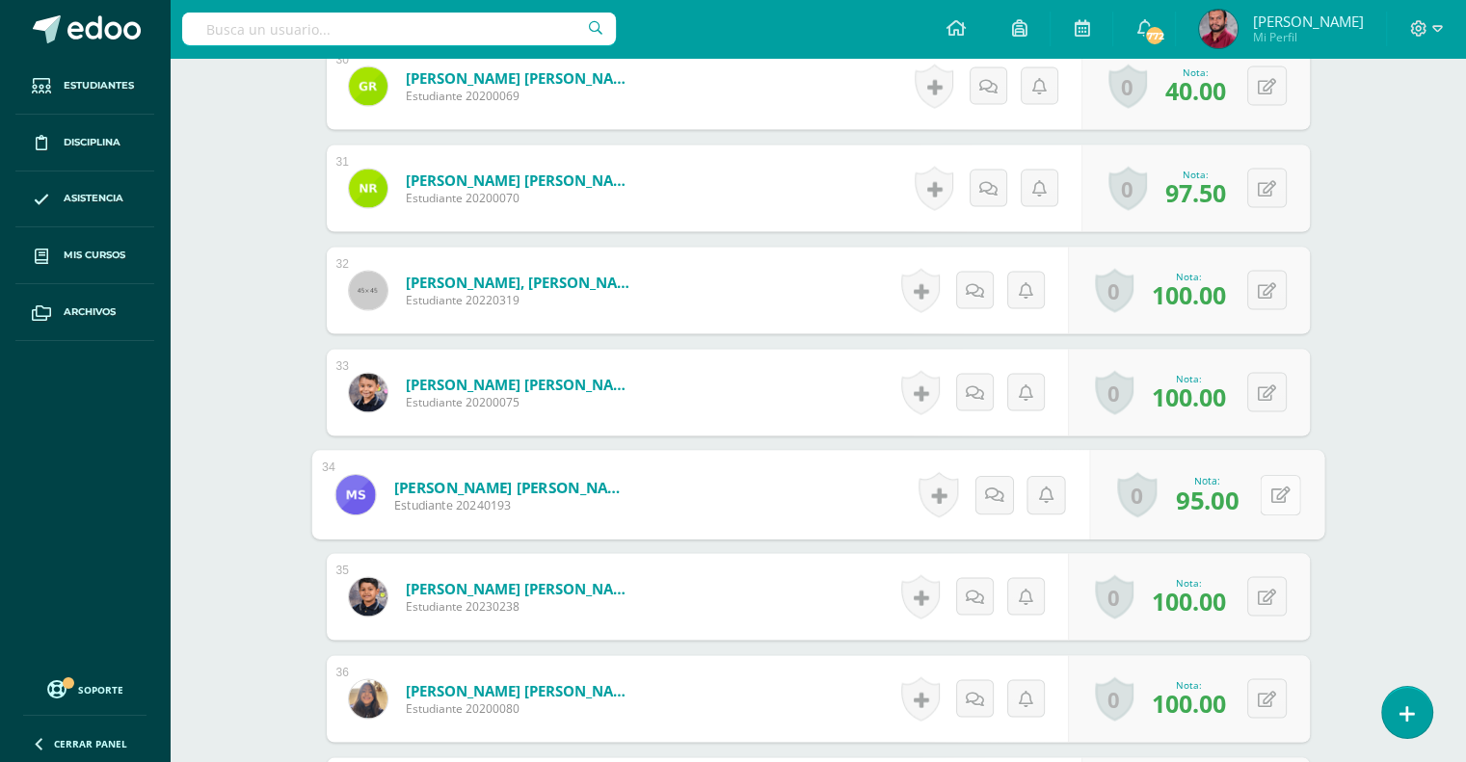
click at [1271, 491] on icon at bounding box center [1279, 495] width 19 height 16
click at [1243, 483] on link at bounding box center [1228, 502] width 39 height 39
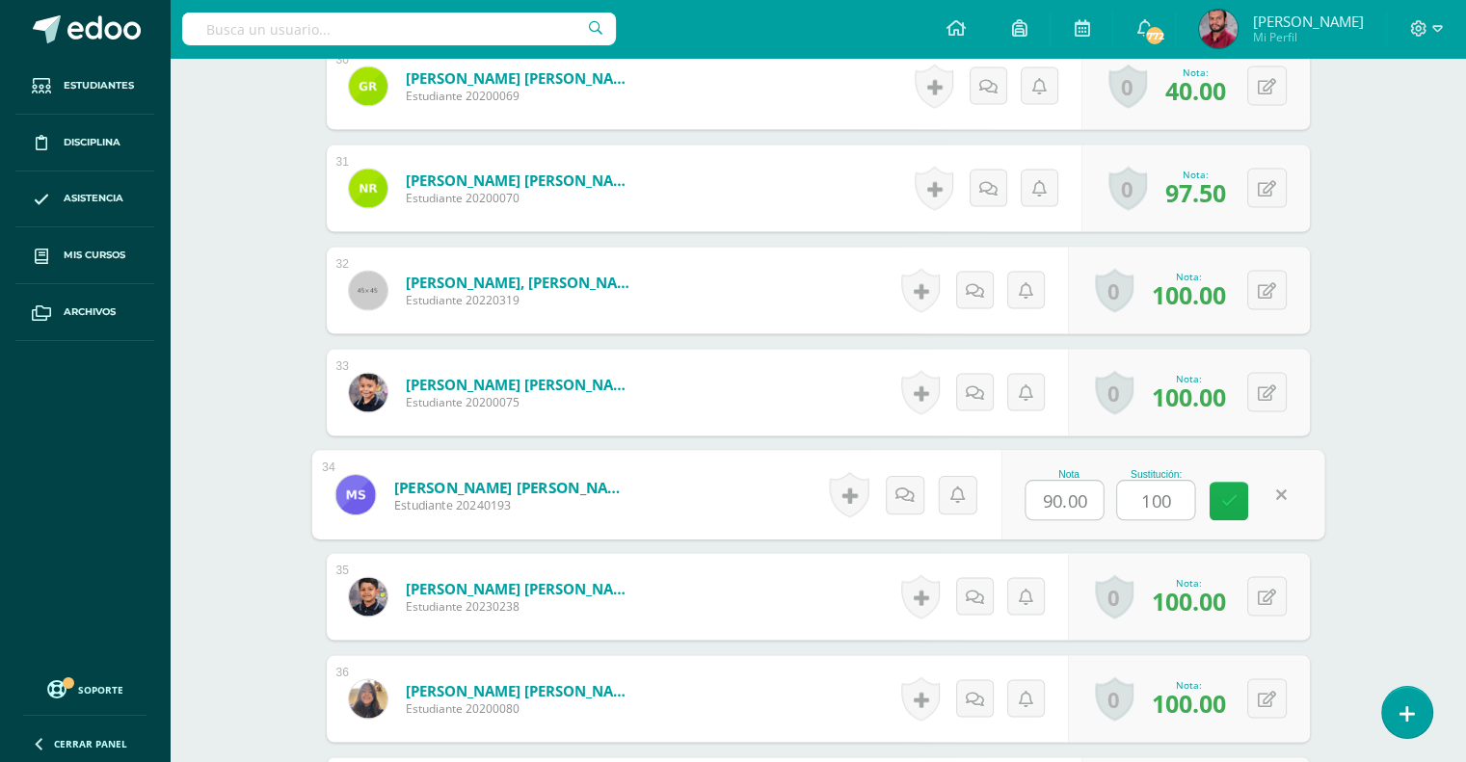
click at [1243, 483] on link at bounding box center [1228, 502] width 39 height 39
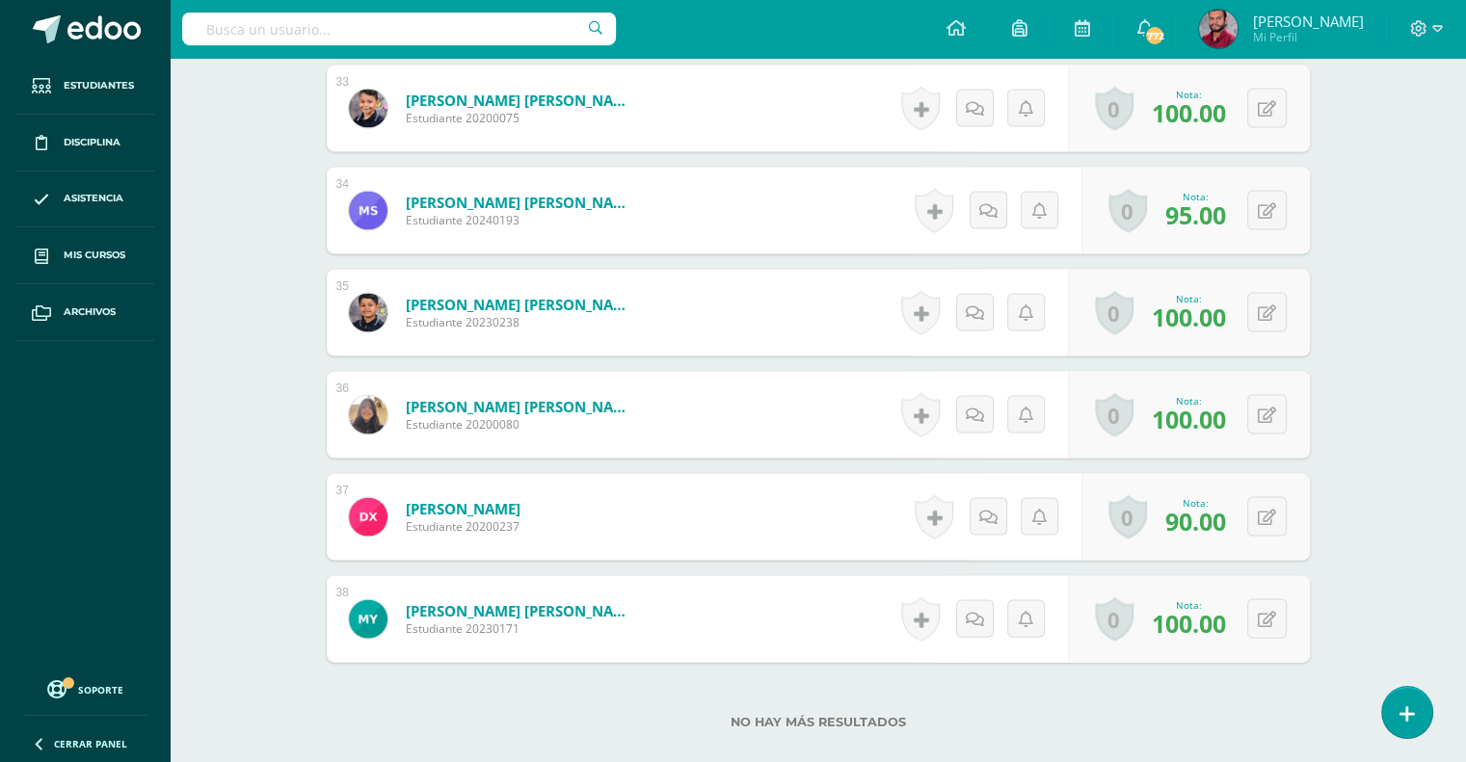
scroll to position [3951, 0]
